Goal: Obtain resource: Download file/media

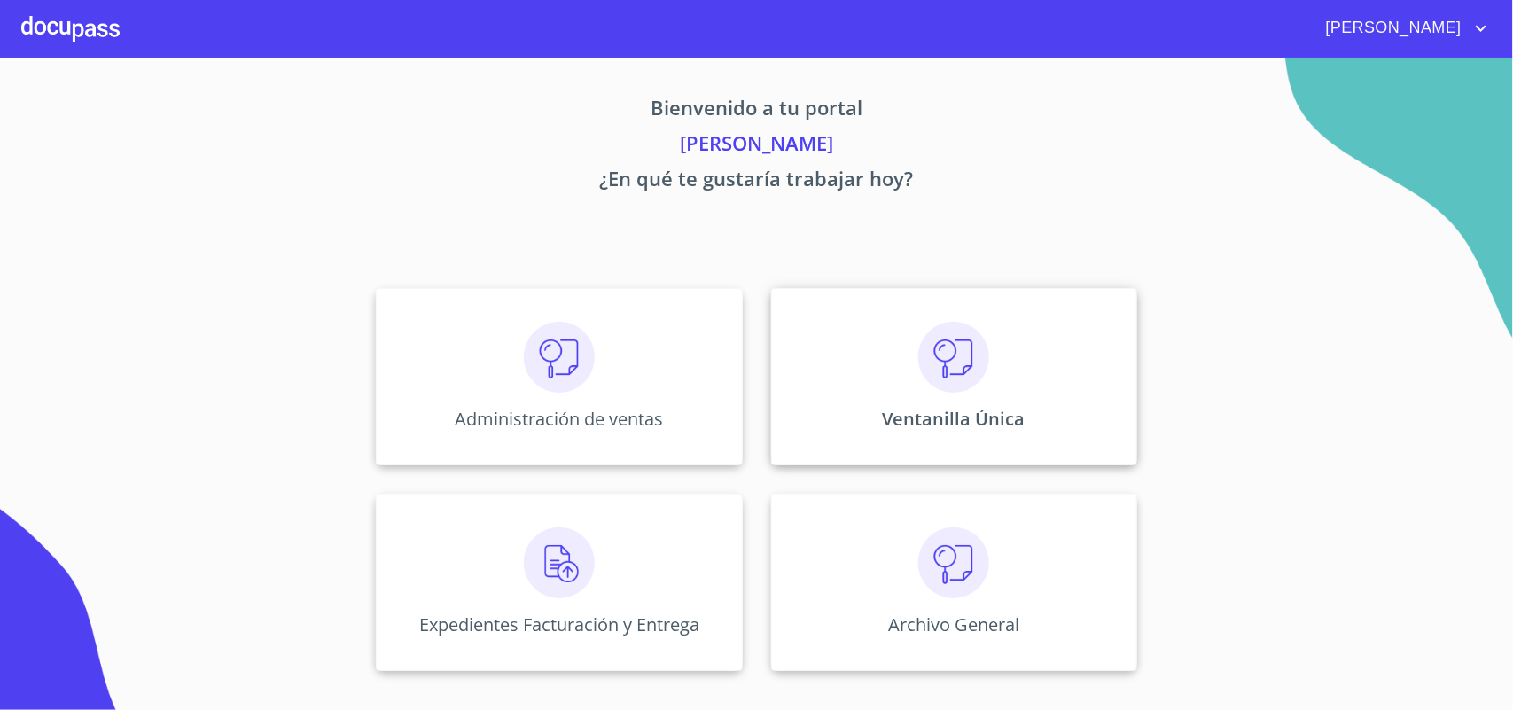
click at [946, 352] on img at bounding box center [953, 357] width 71 height 71
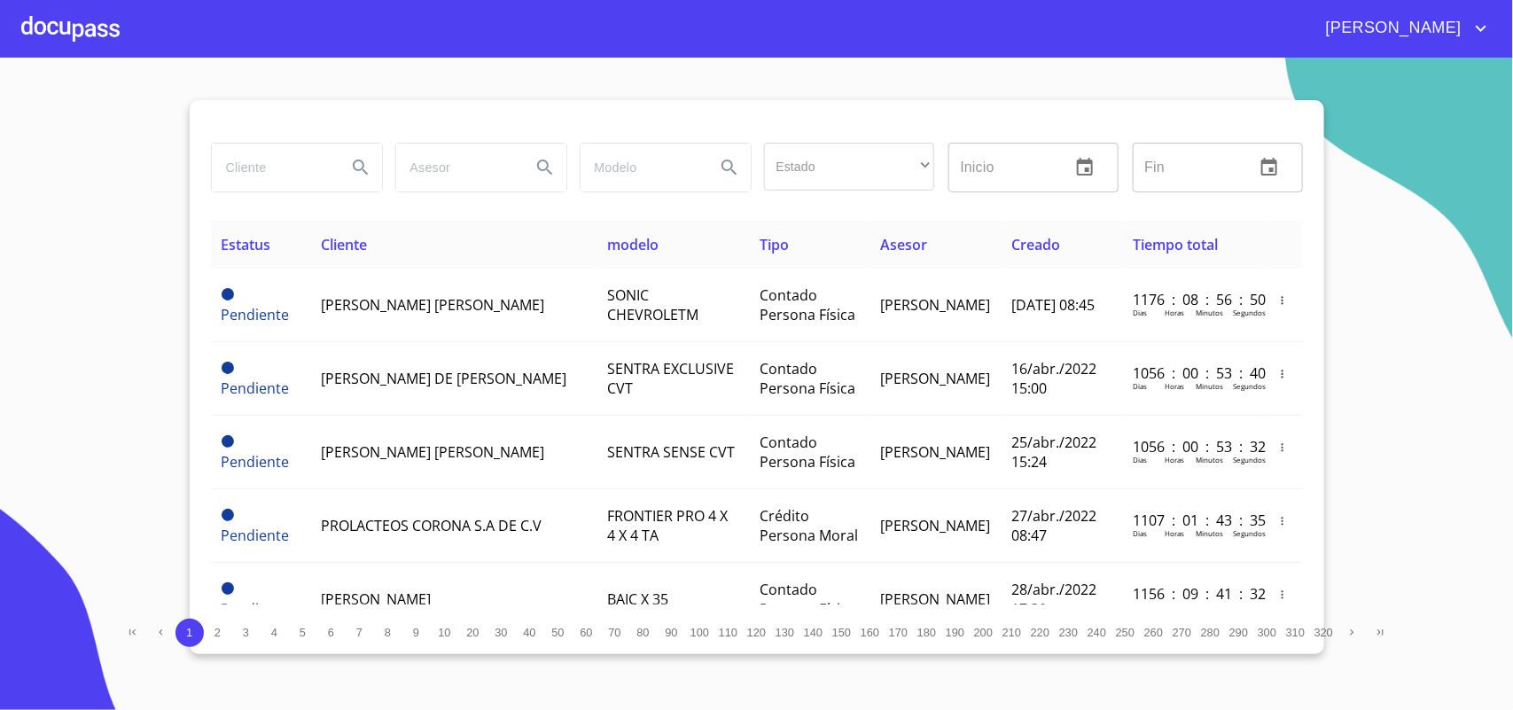
click at [268, 146] on input "search" at bounding box center [272, 168] width 121 height 48
click at [289, 179] on input "search" at bounding box center [272, 168] width 121 height 48
type input "vanrenta"
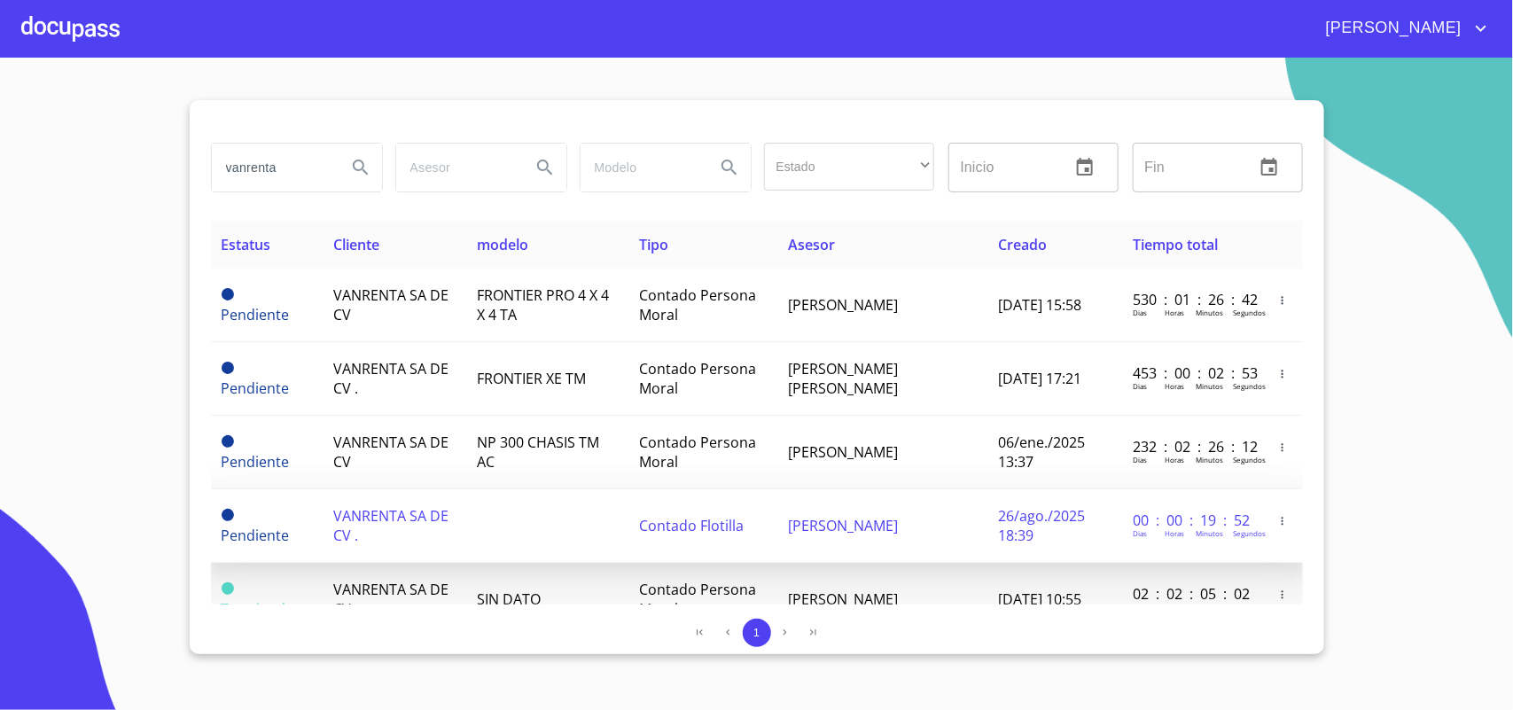
click at [415, 518] on span "VANRENTA SA DE CV ." at bounding box center [391, 525] width 115 height 39
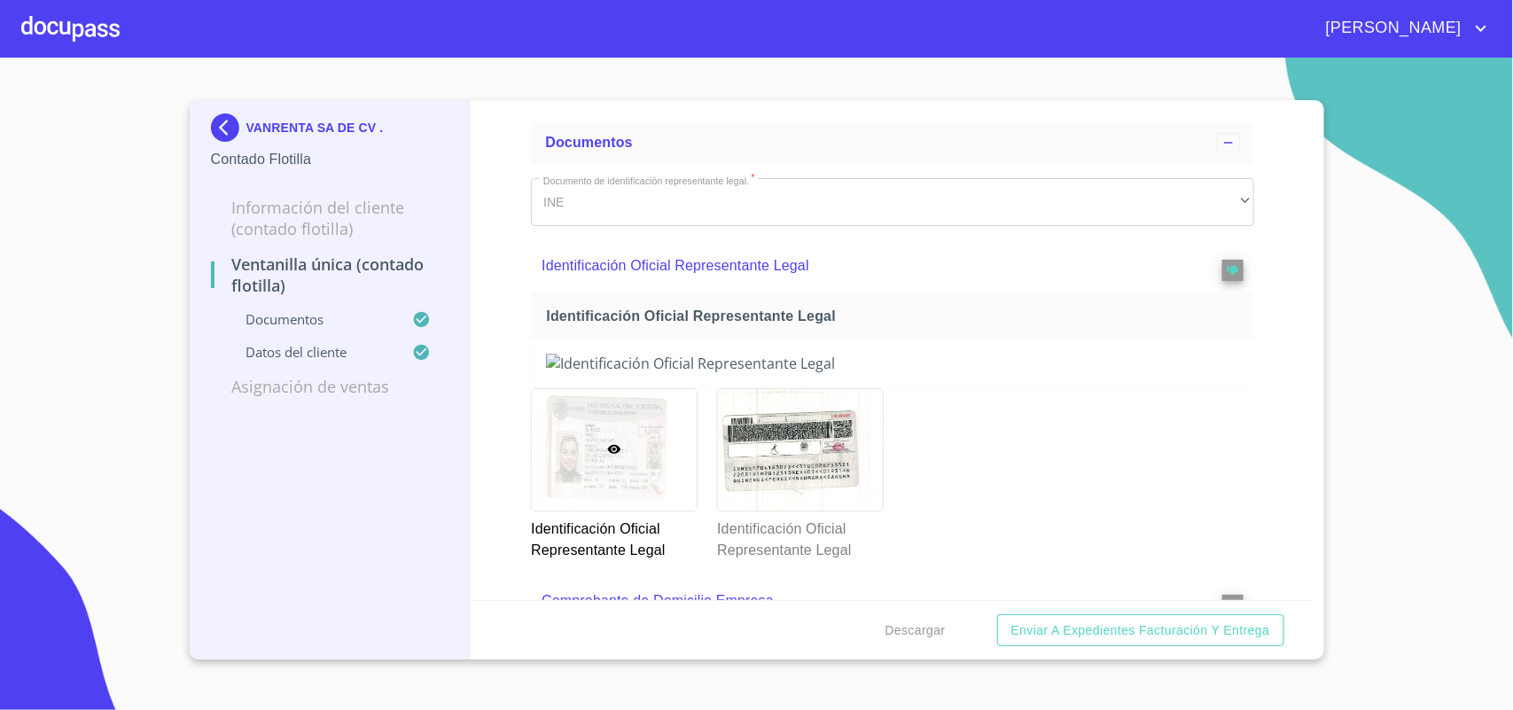
scroll to position [111, 0]
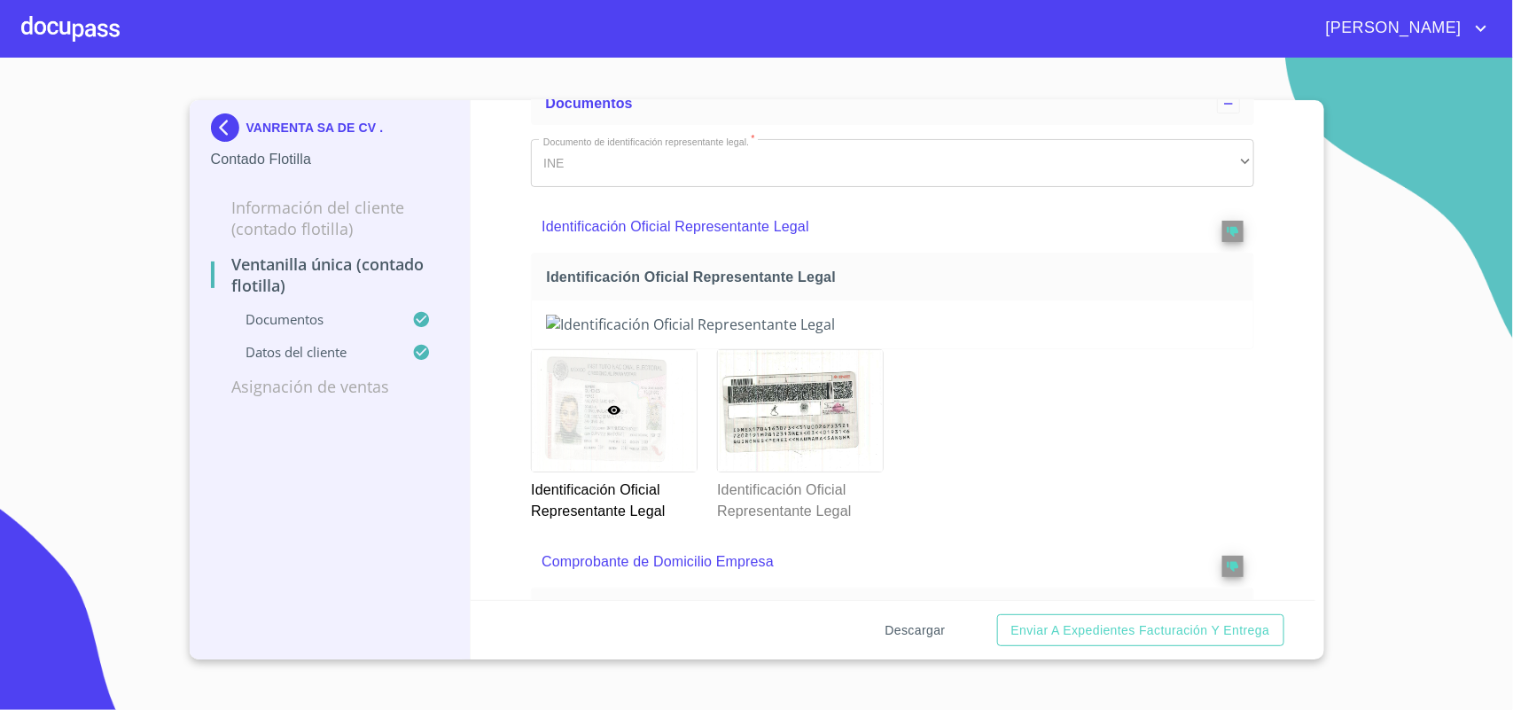
click at [910, 626] on span "Descargar" at bounding box center [915, 630] width 60 height 22
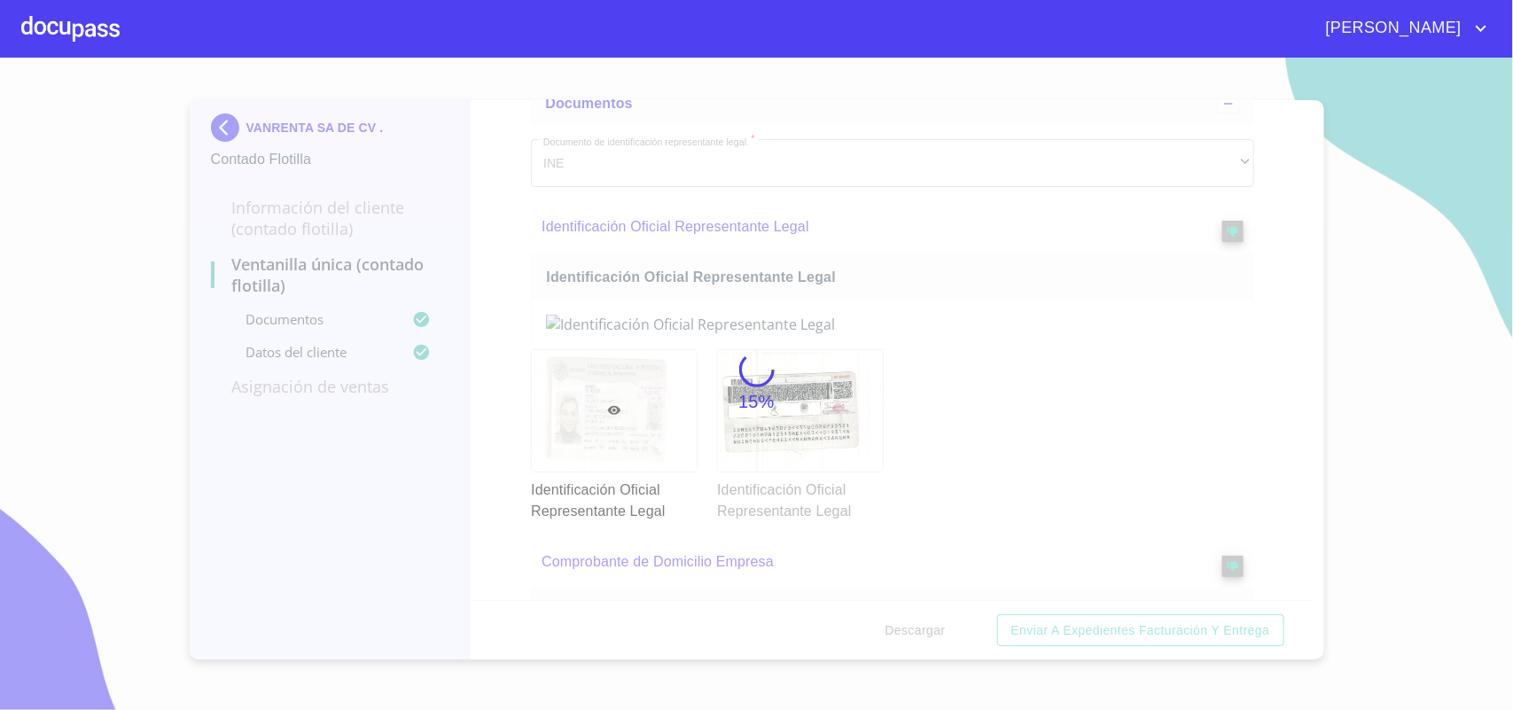
drag, startPoint x: 1313, startPoint y: 136, endPoint x: 1312, endPoint y: 160, distance: 23.9
click at [1312, 160] on div "15%" at bounding box center [756, 384] width 1513 height 652
click at [232, 129] on div "15%" at bounding box center [756, 384] width 1513 height 652
